Goal: Browse casually: Explore the website without a specific task or goal

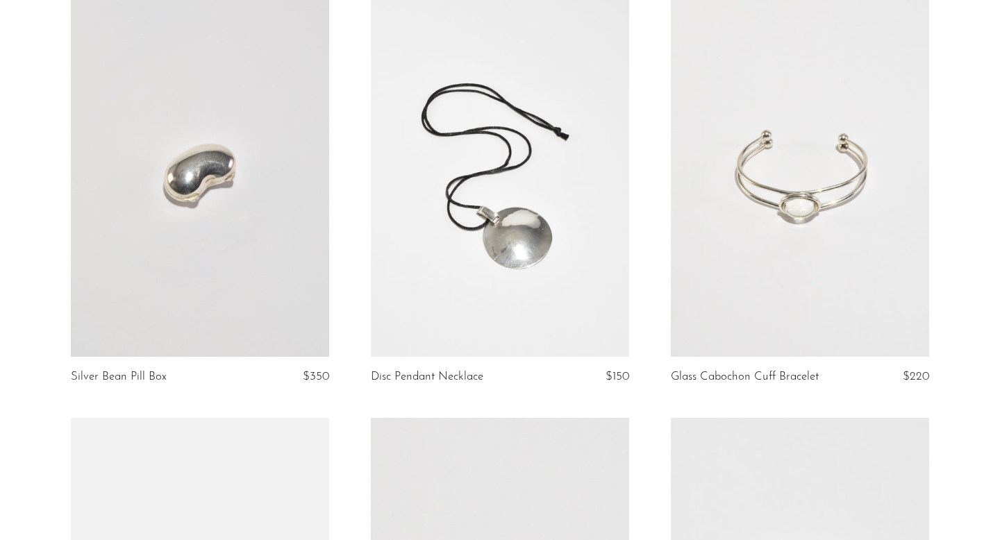
scroll to position [587, 0]
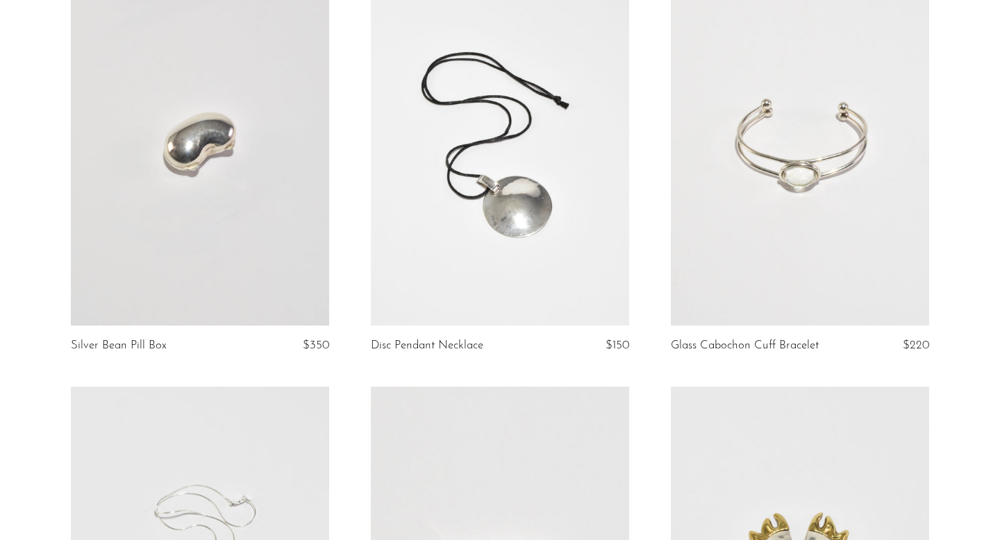
click at [286, 251] on link at bounding box center [200, 145] width 258 height 362
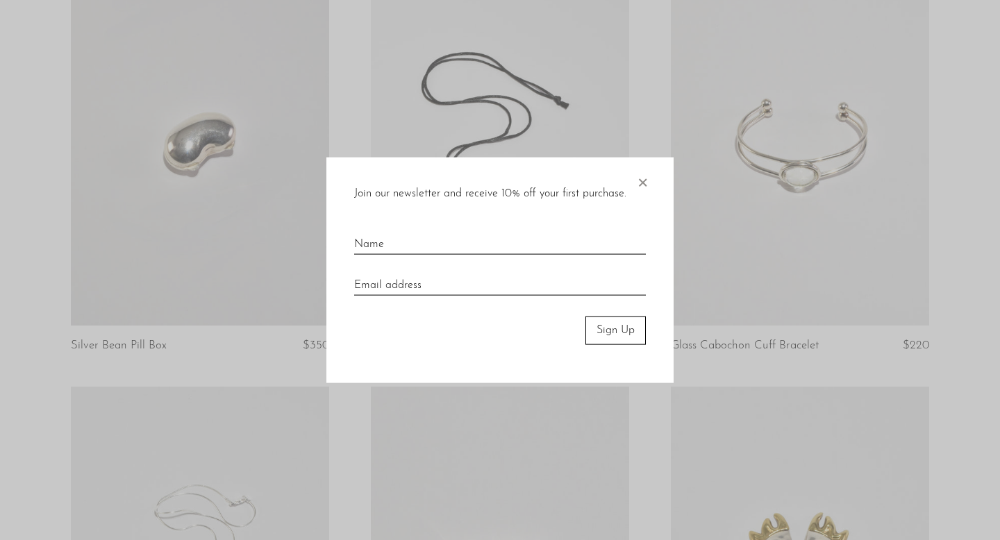
click at [641, 183] on span "×" at bounding box center [642, 180] width 14 height 44
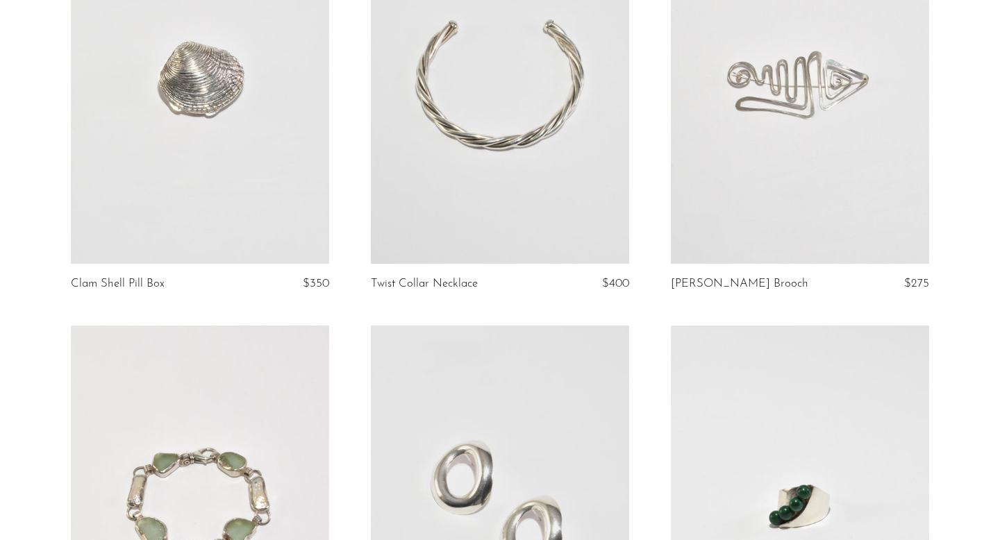
scroll to position [1850, 0]
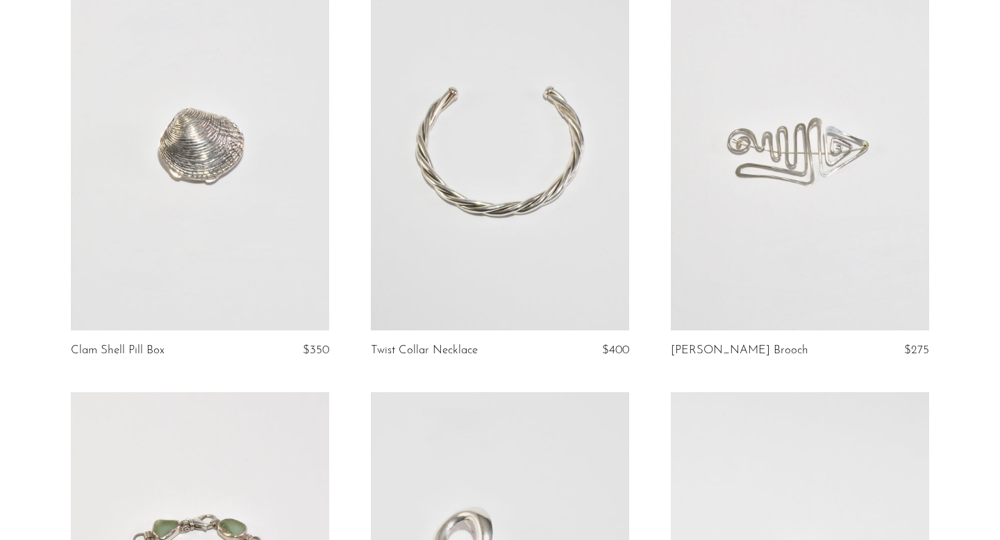
click at [227, 131] on link at bounding box center [200, 150] width 258 height 362
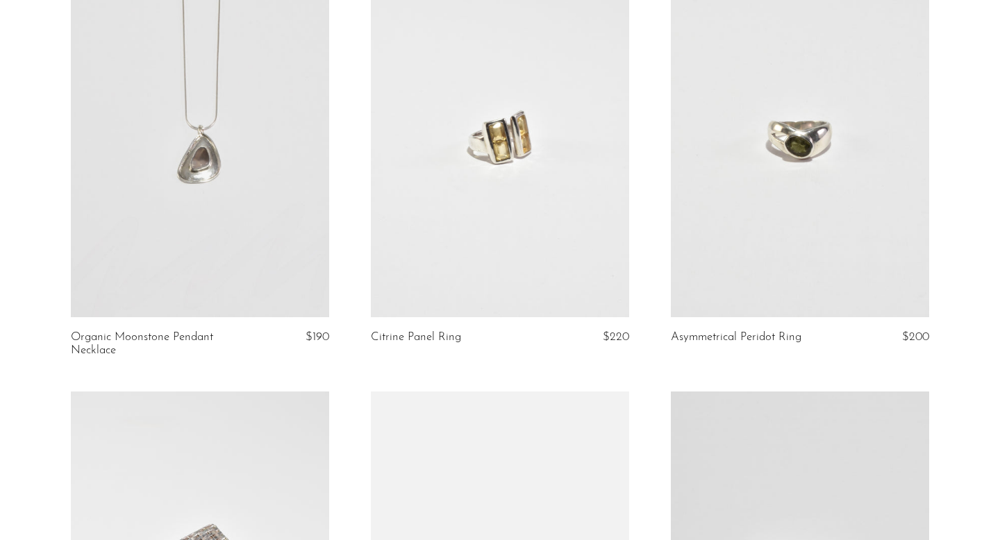
scroll to position [3568, 0]
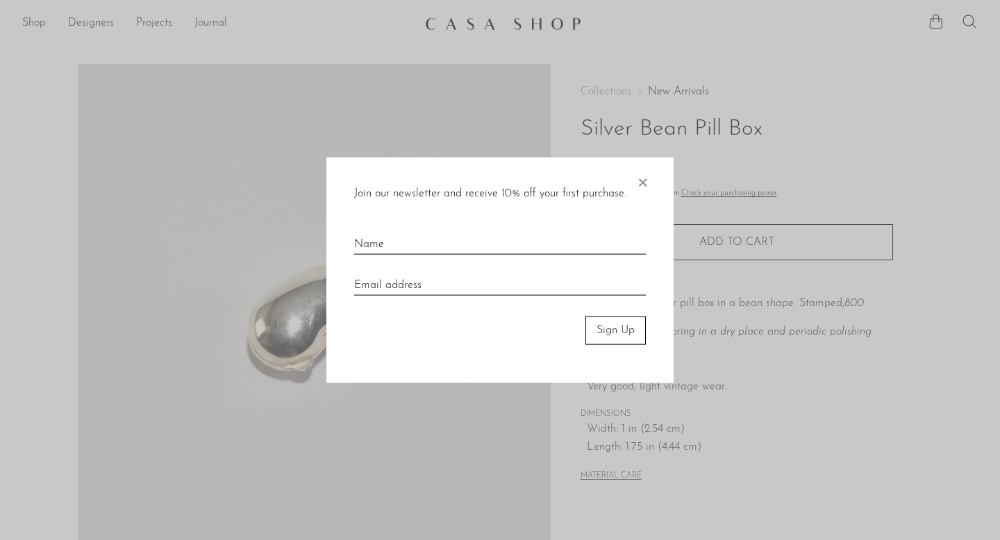
click at [639, 183] on span "×" at bounding box center [642, 180] width 14 height 44
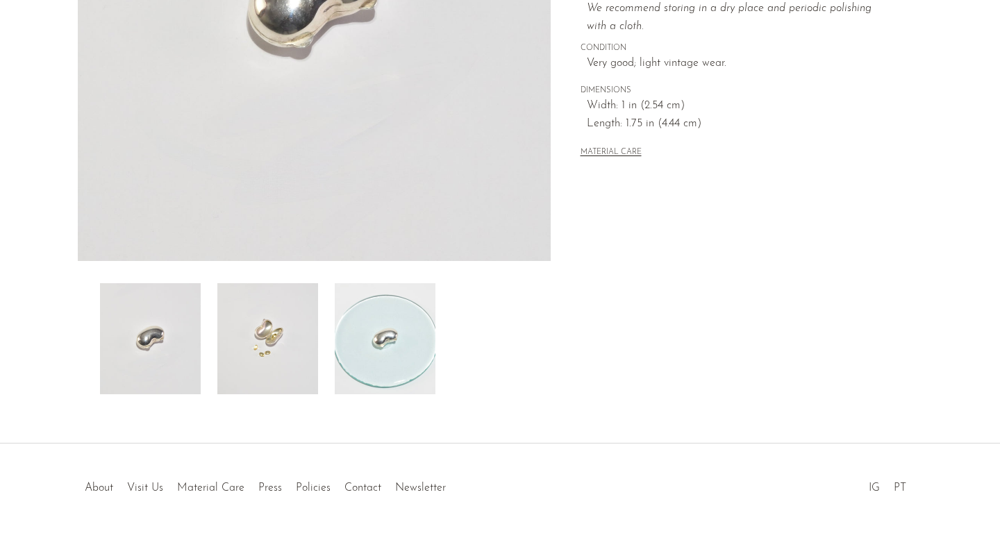
scroll to position [364, 0]
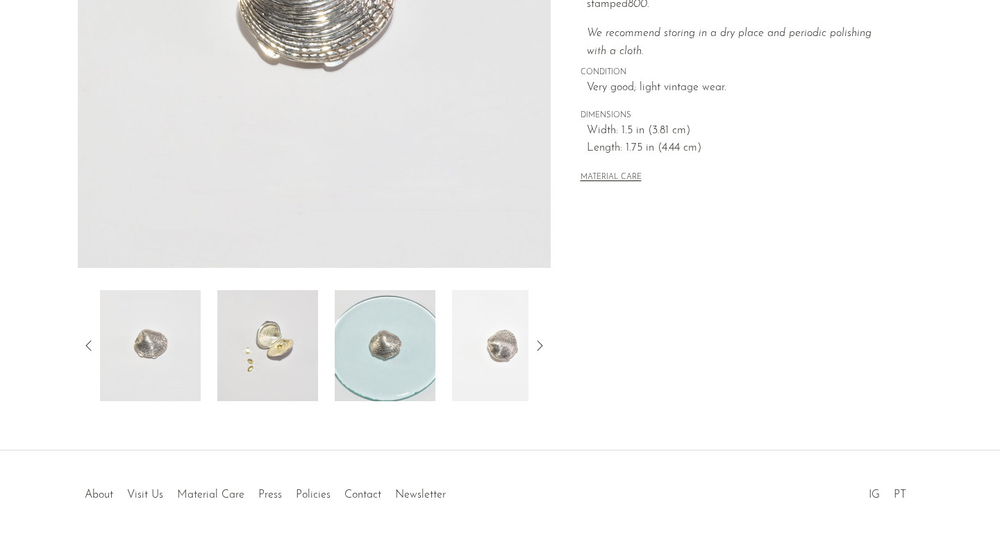
scroll to position [364, 0]
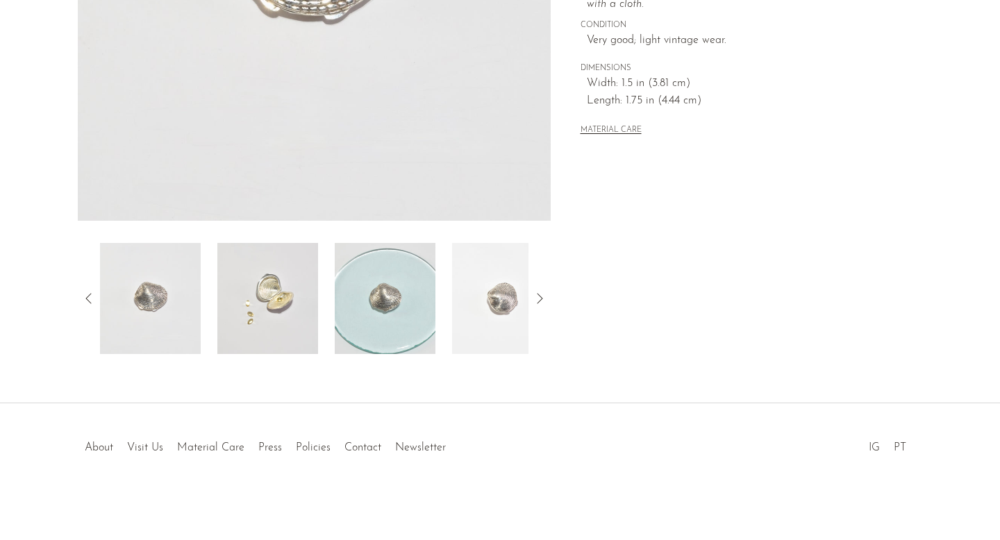
click at [303, 276] on img at bounding box center [267, 298] width 101 height 111
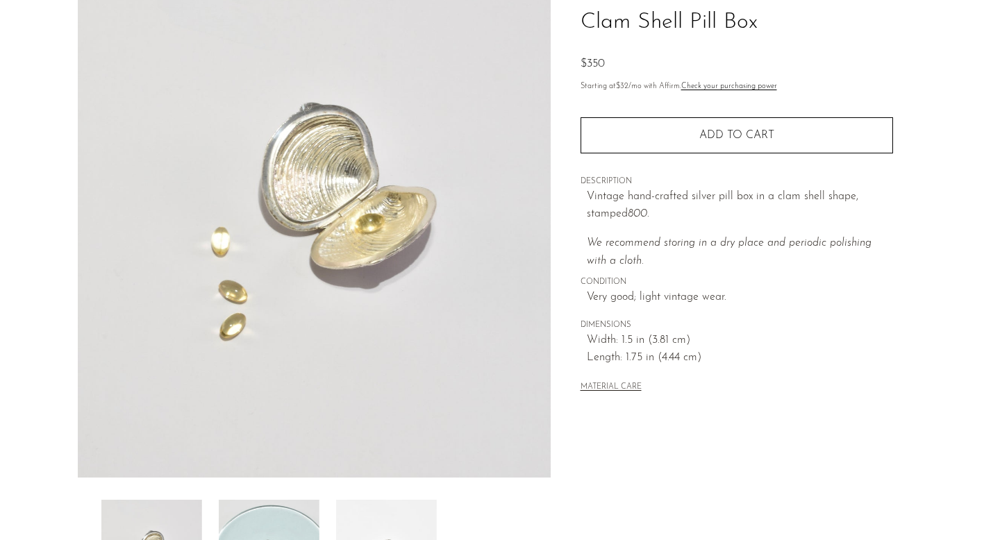
scroll to position [96, 0]
